Goal: Transaction & Acquisition: Purchase product/service

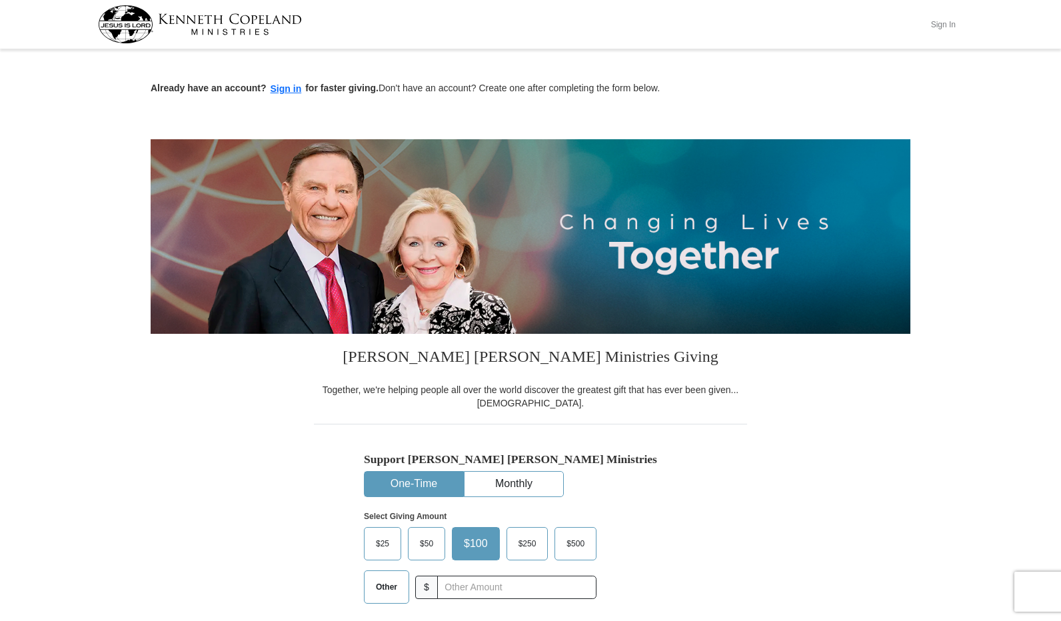
click at [940, 22] on button "Sign In" at bounding box center [943, 24] width 40 height 21
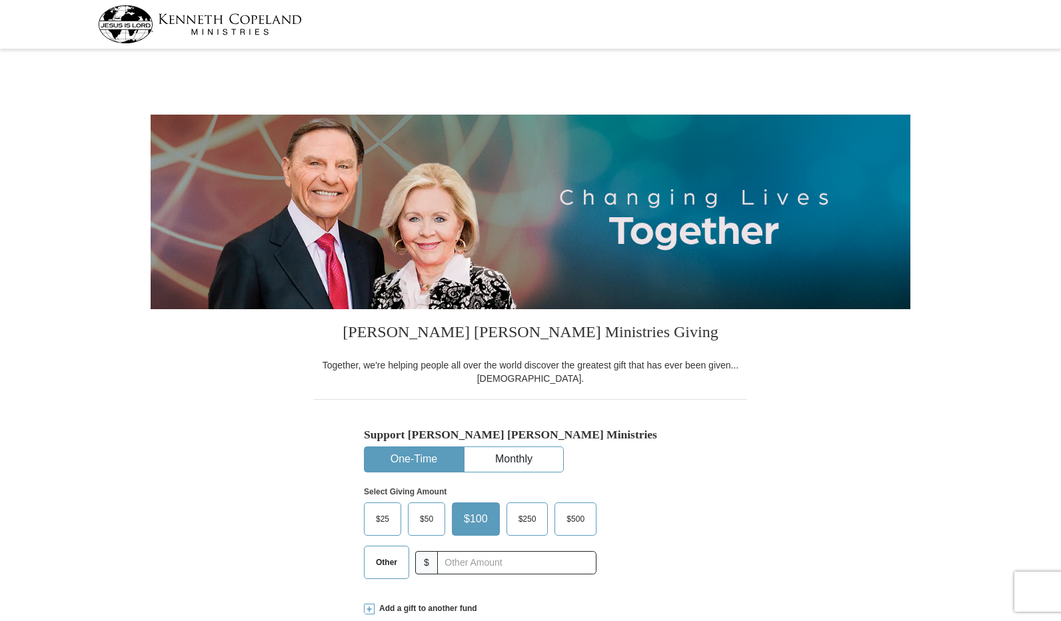
select select "AL"
click at [501, 460] on button "Monthly" at bounding box center [514, 459] width 99 height 25
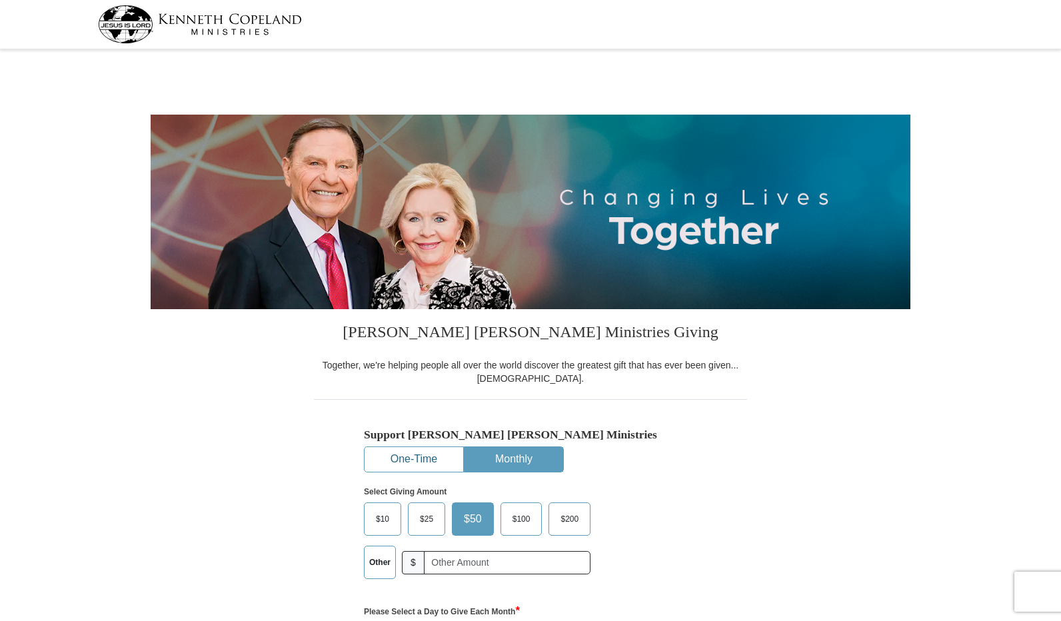
click at [448, 462] on button "One-Time" at bounding box center [414, 459] width 99 height 25
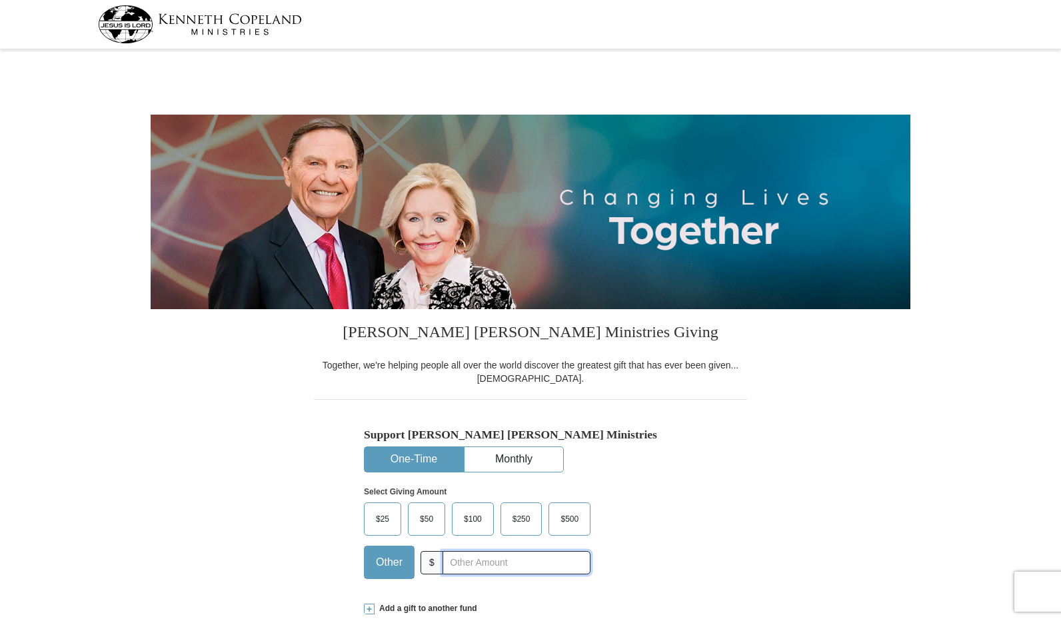
click at [465, 566] on input "text" at bounding box center [517, 562] width 148 height 23
type input "30.00"
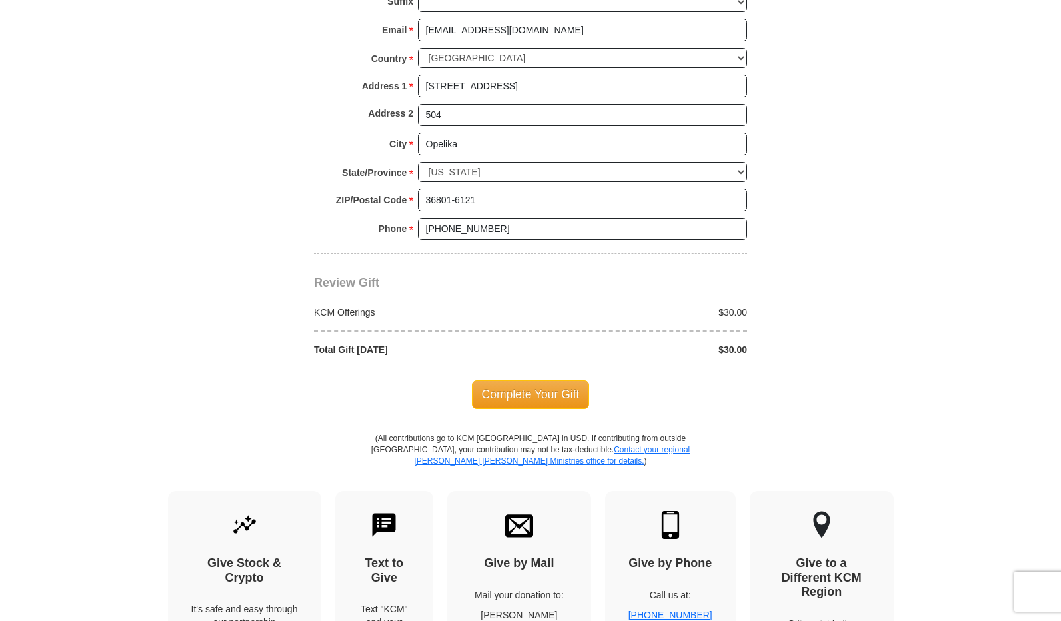
scroll to position [1000, 0]
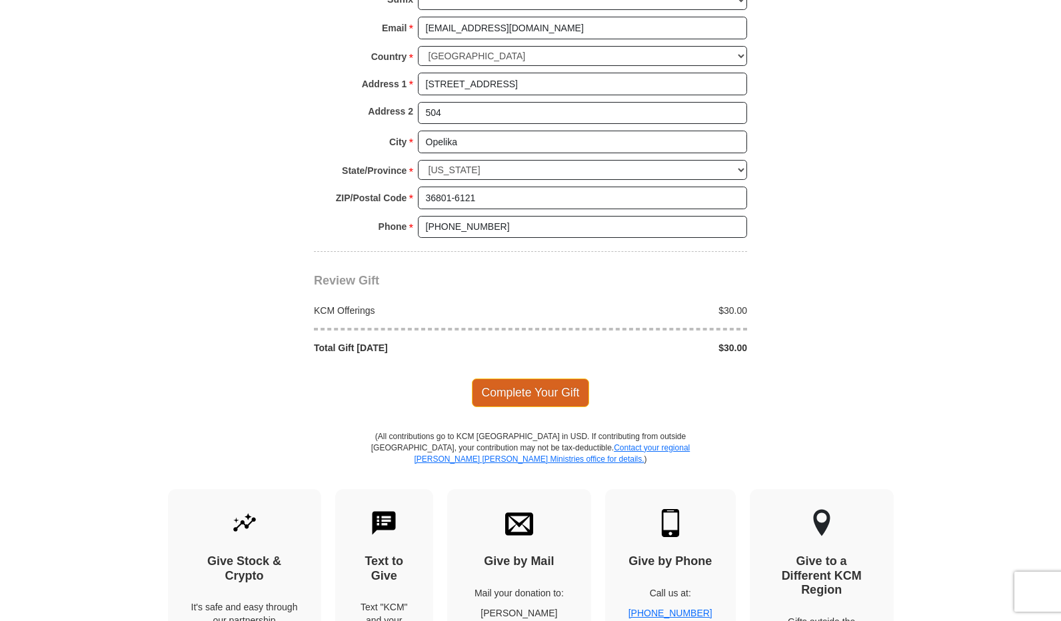
click at [533, 384] on span "Complete Your Gift" at bounding box center [531, 393] width 118 height 28
